Goal: Navigation & Orientation: Find specific page/section

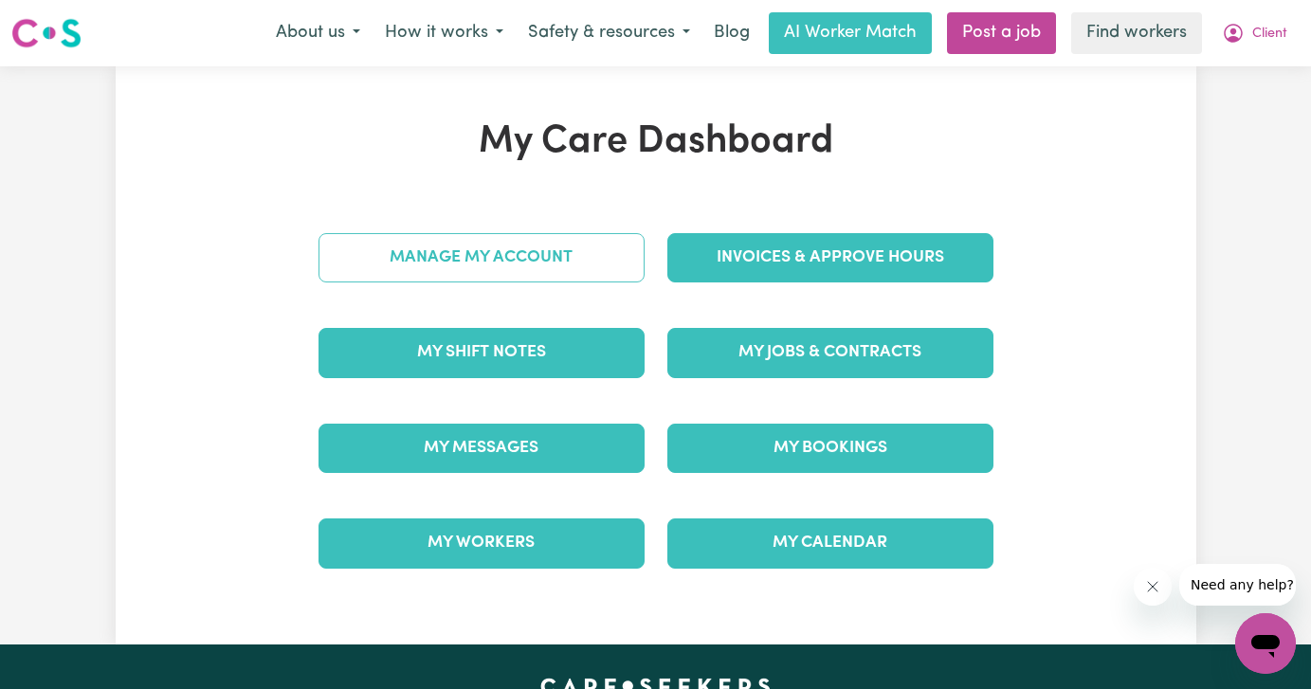
click at [377, 236] on link "Manage My Account" at bounding box center [481, 257] width 326 height 49
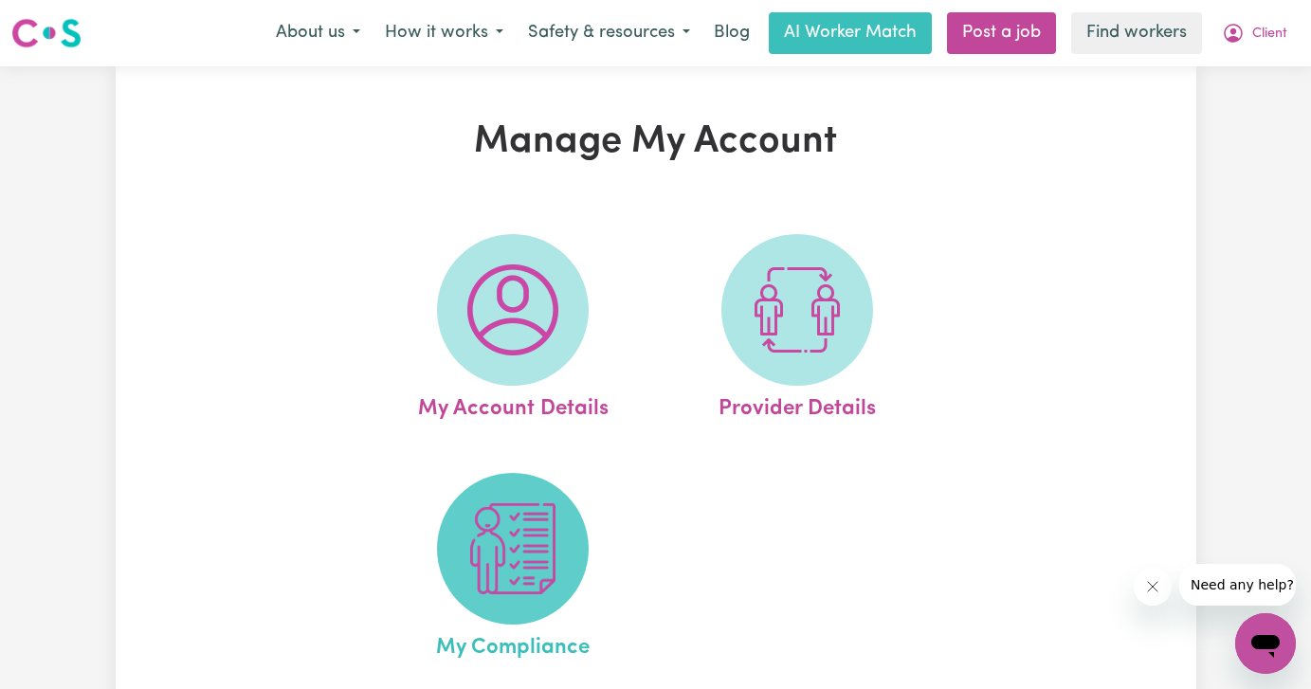
click at [489, 551] on img at bounding box center [512, 548] width 91 height 91
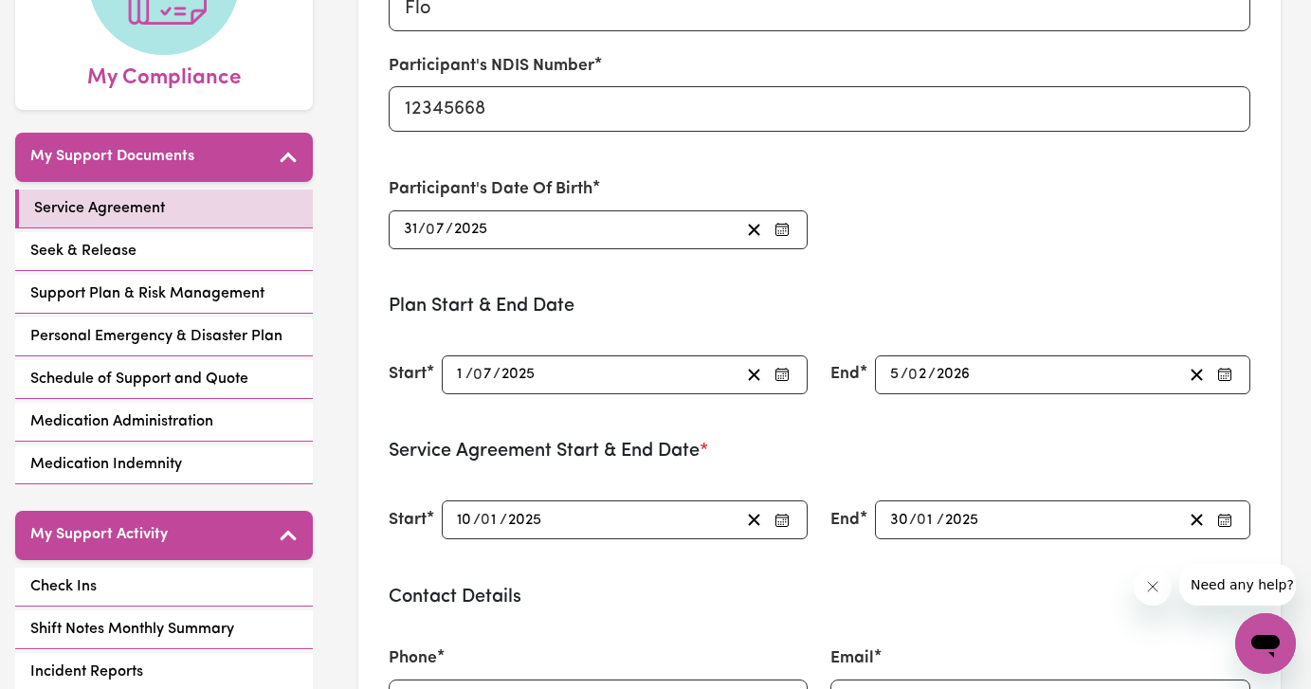
scroll to position [254, 0]
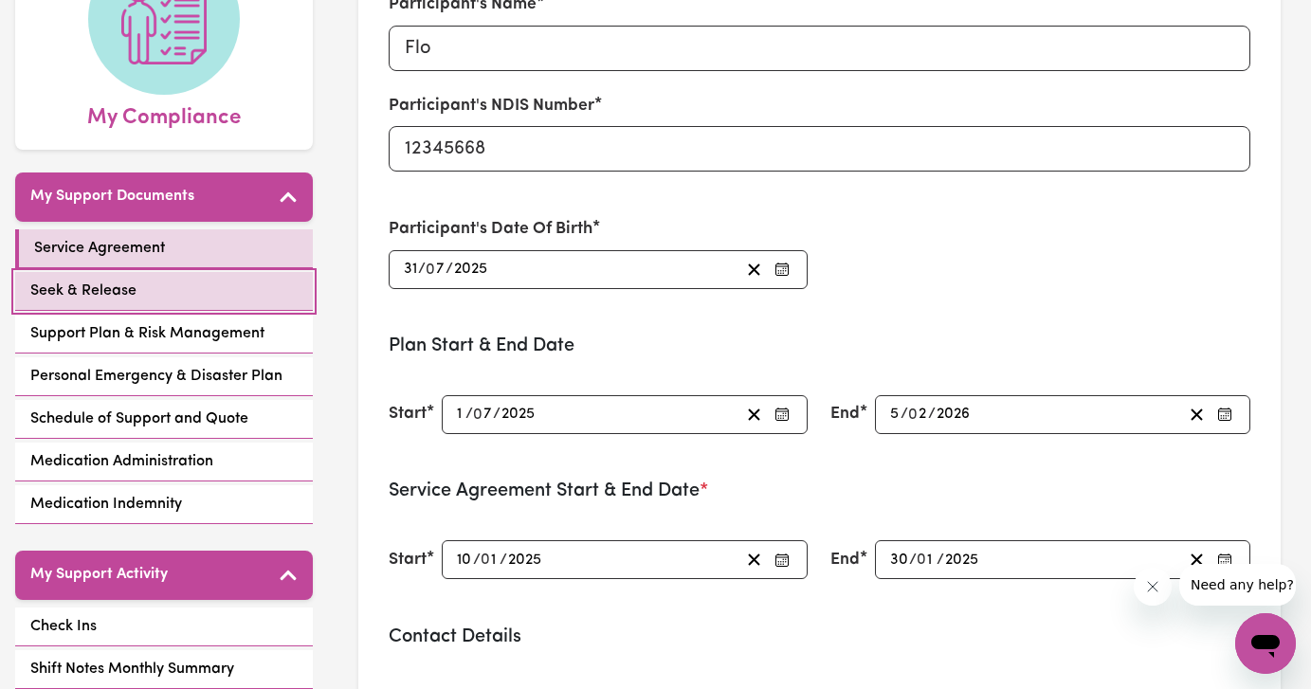
click at [119, 287] on span "Seek & Release" at bounding box center [83, 291] width 106 height 23
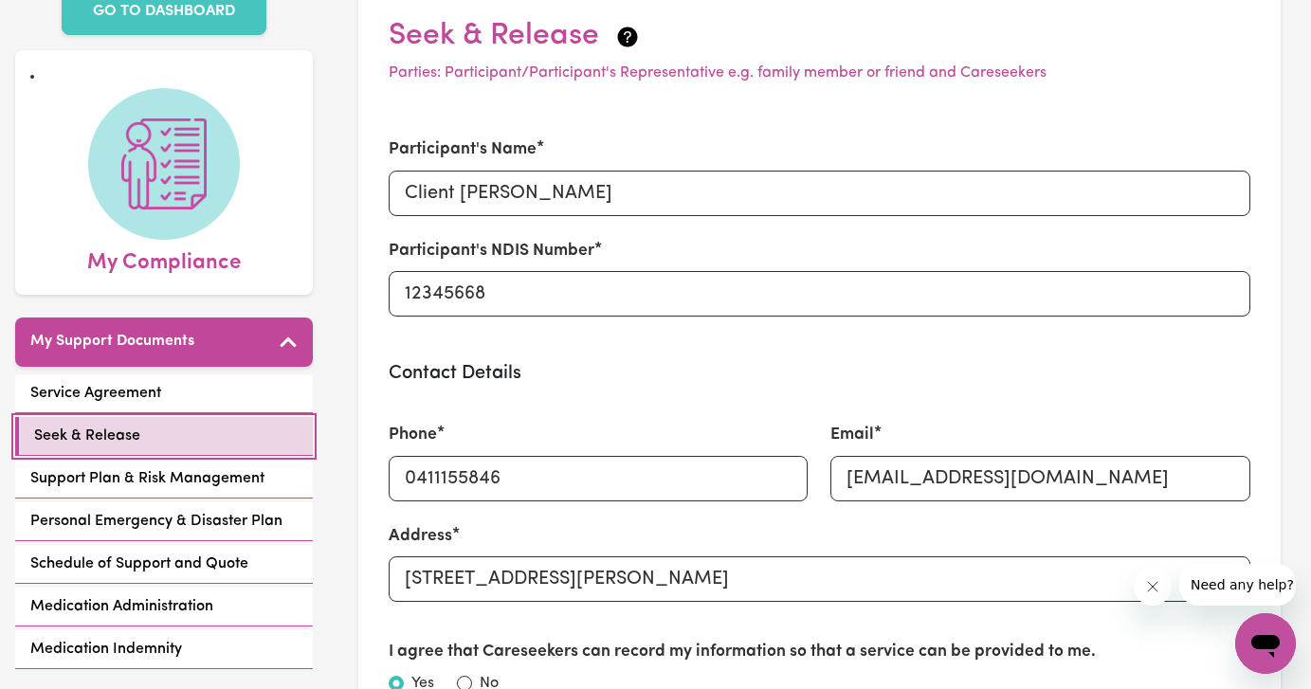
scroll to position [21, 0]
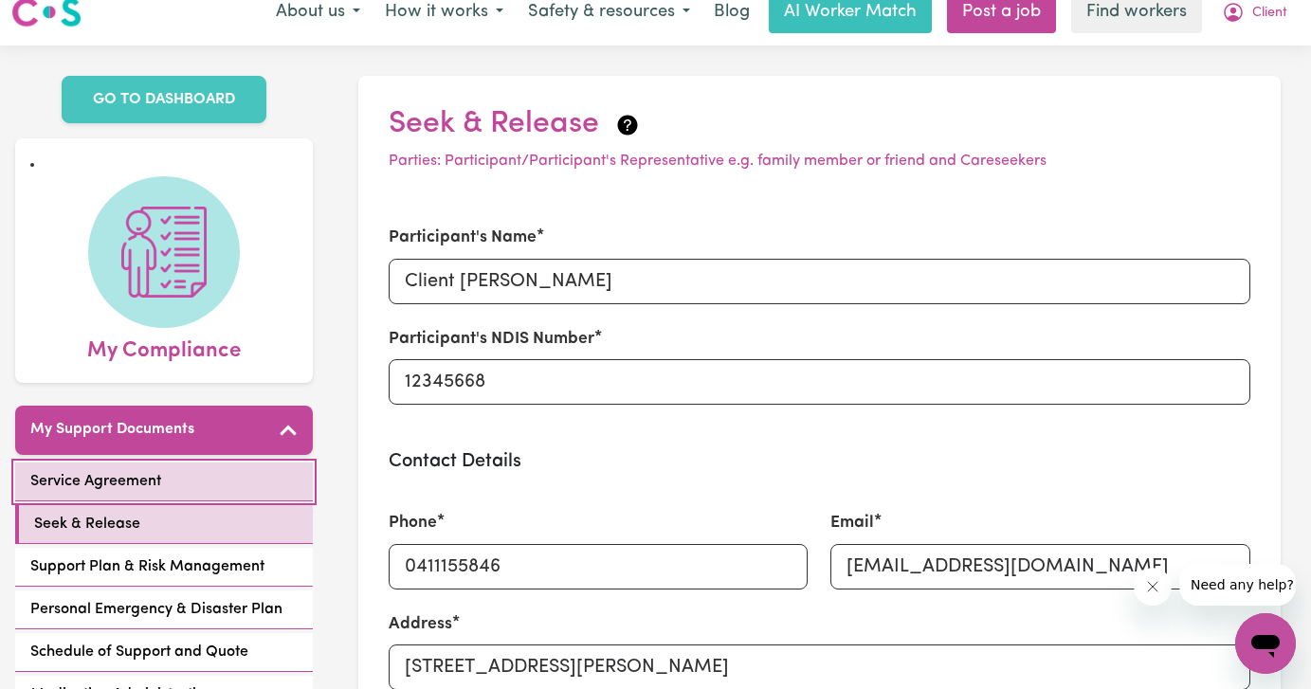
click at [186, 472] on link "Service Agreement" at bounding box center [164, 481] width 298 height 39
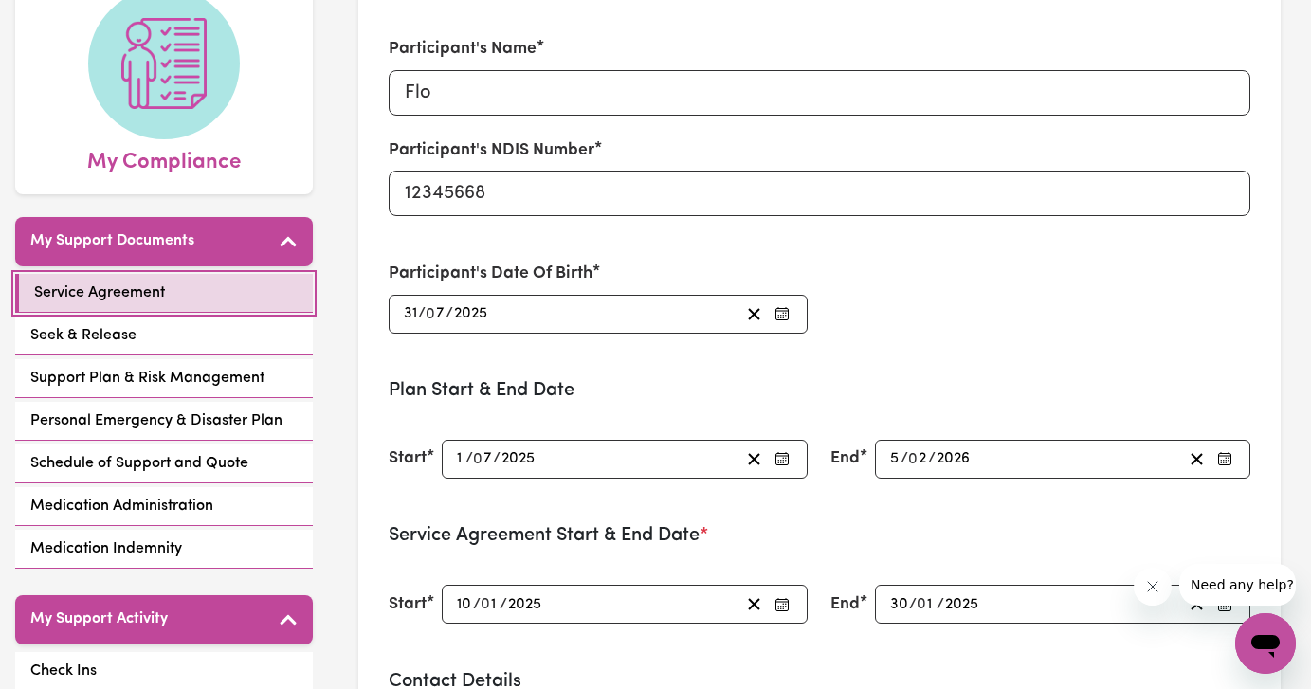
scroll to position [161, 0]
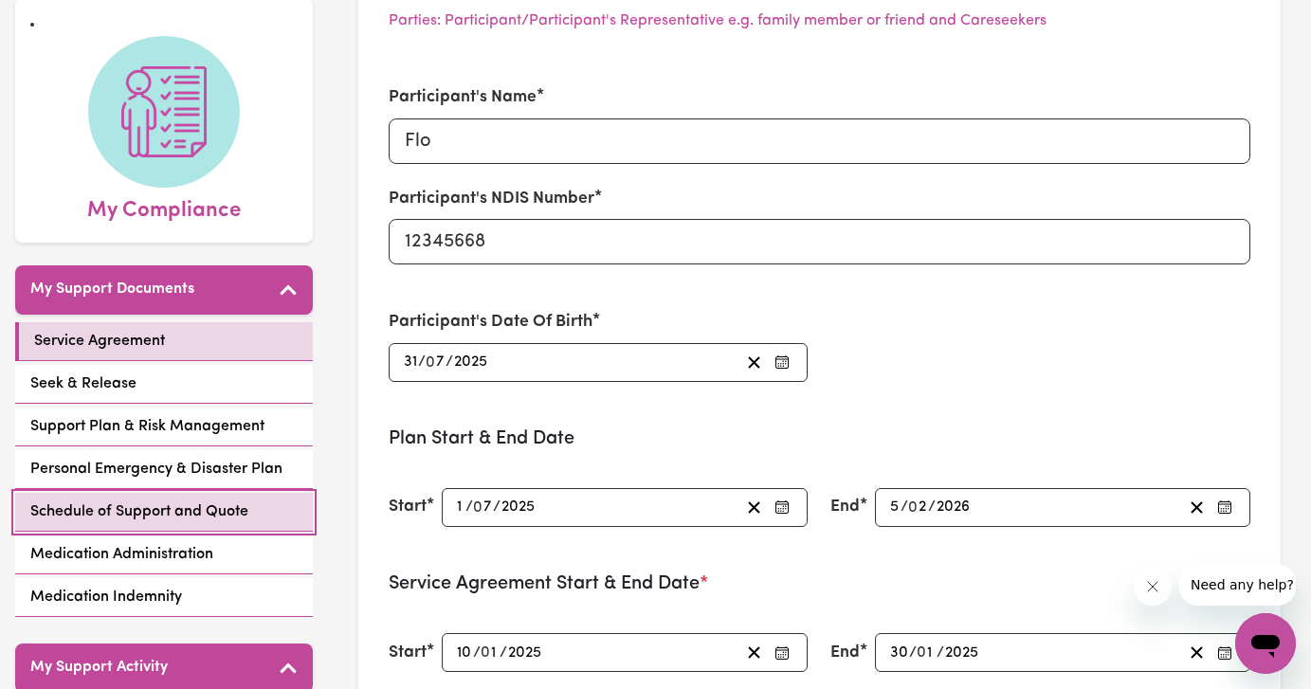
click at [171, 523] on link "Schedule of Support and Quote" at bounding box center [164, 512] width 298 height 39
